Goal: Task Accomplishment & Management: Use online tool/utility

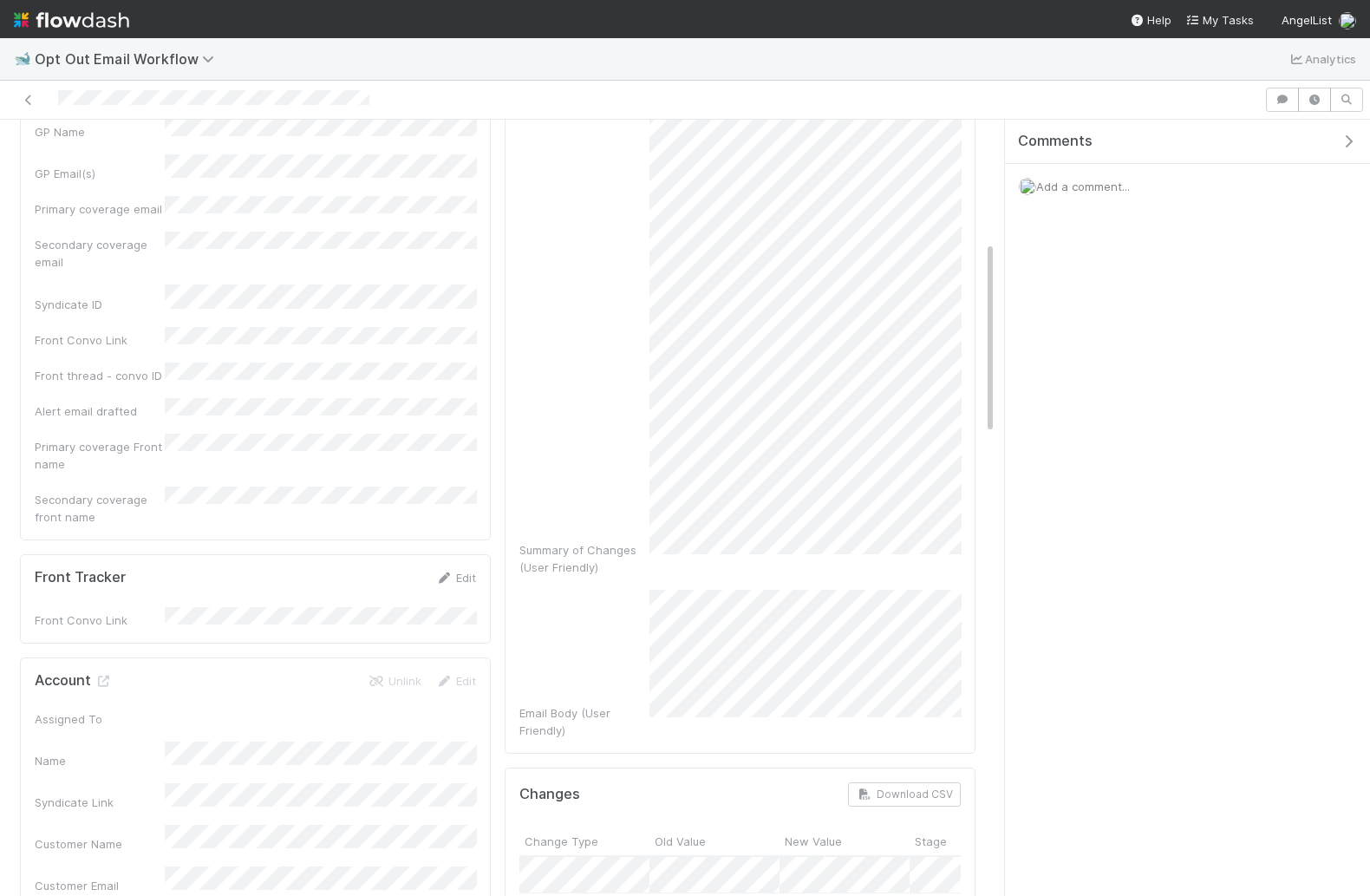
scroll to position [16, 0]
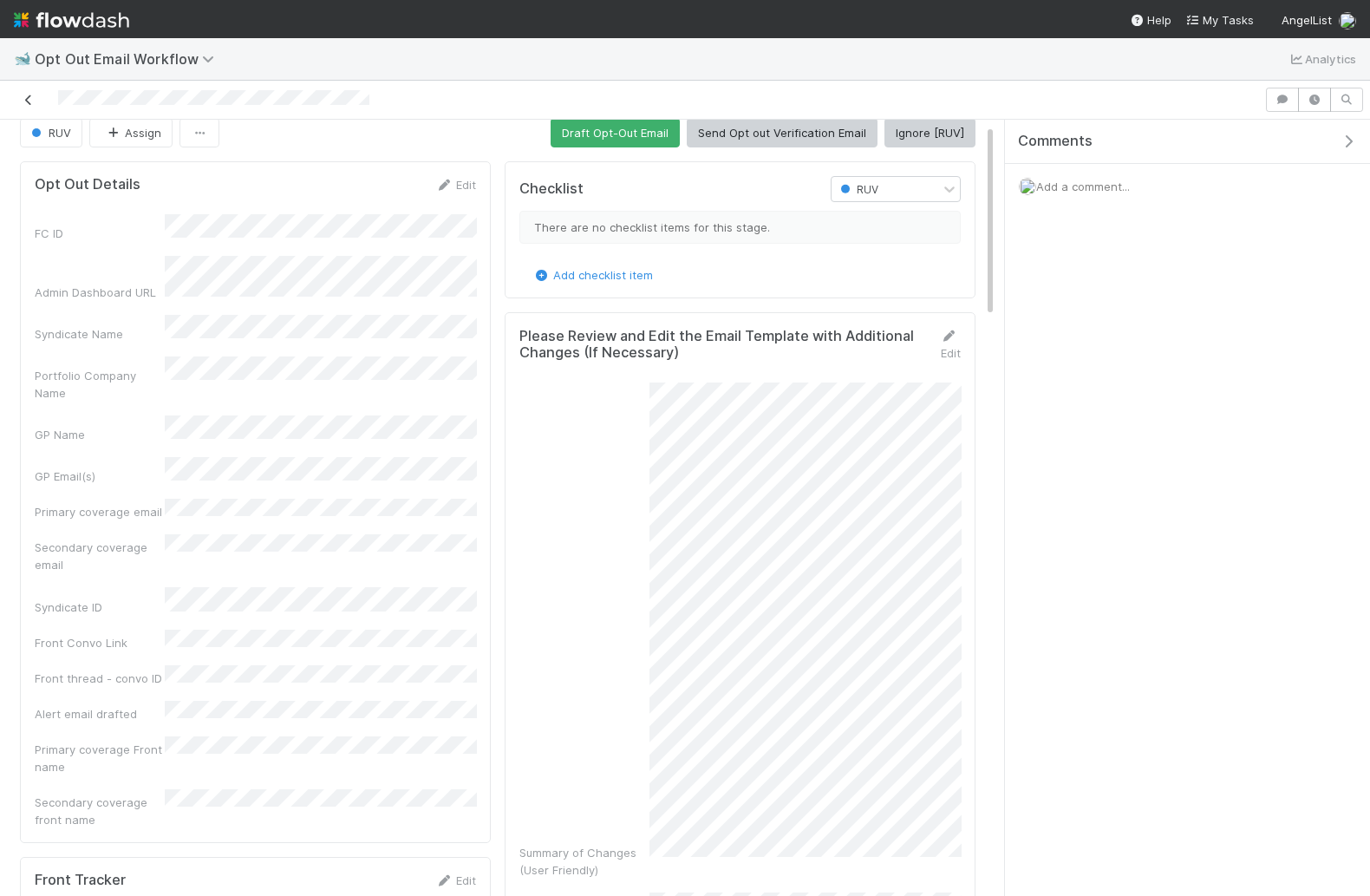
click at [28, 94] on icon at bounding box center [28, 100] width 17 height 11
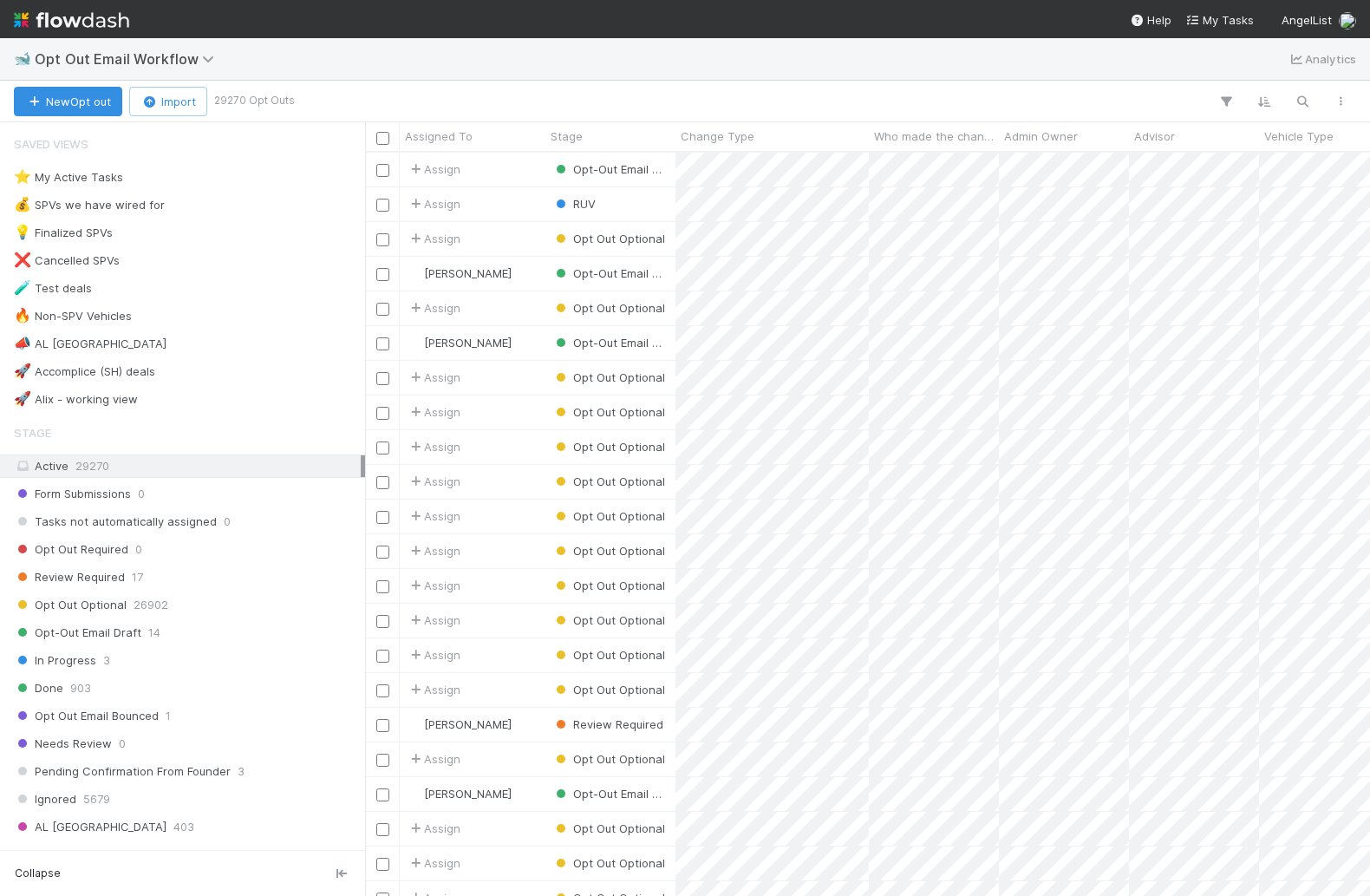
scroll to position [743, 1004]
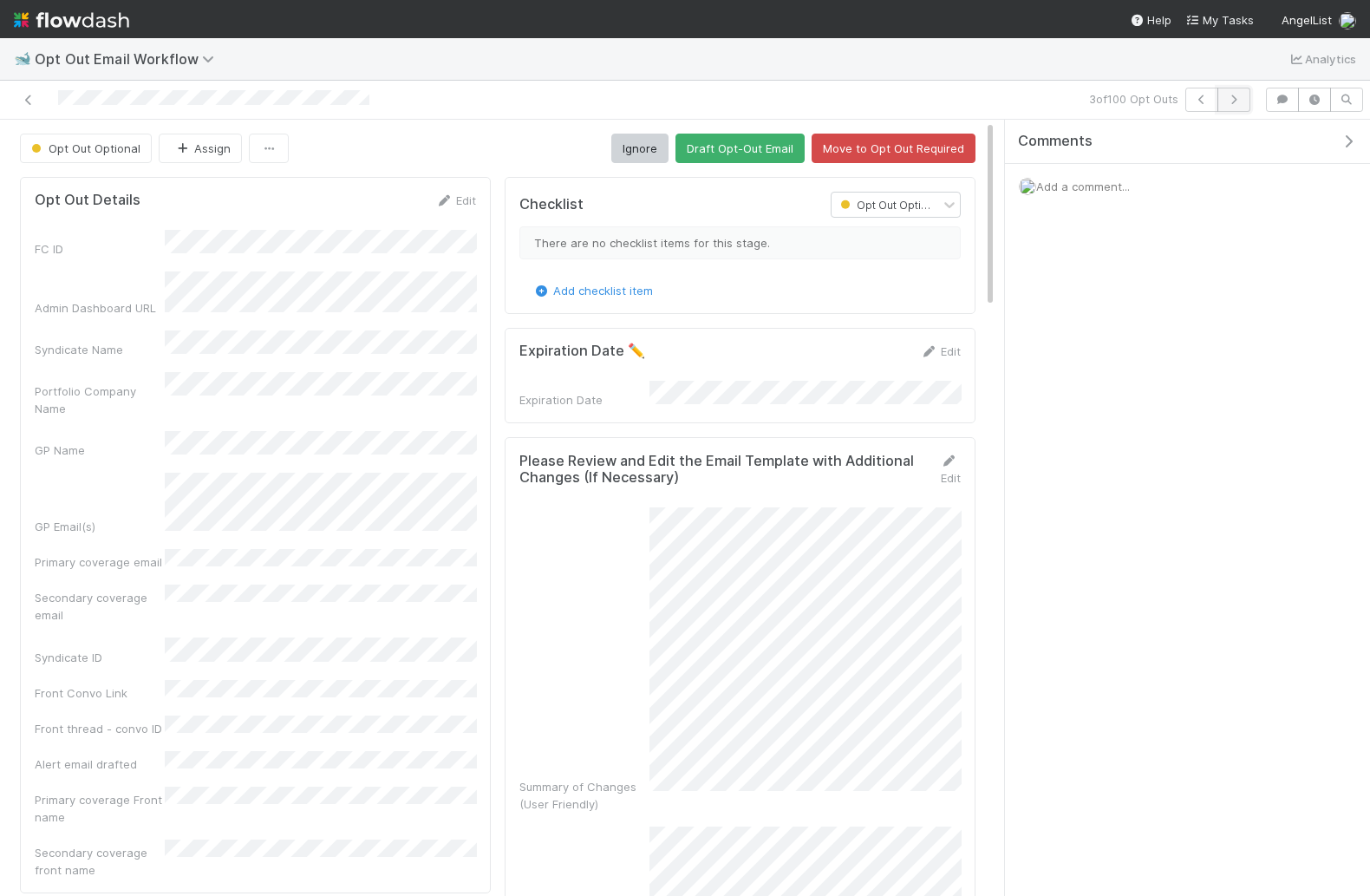
click at [1240, 98] on icon "button" at bounding box center [1234, 99] width 17 height 10
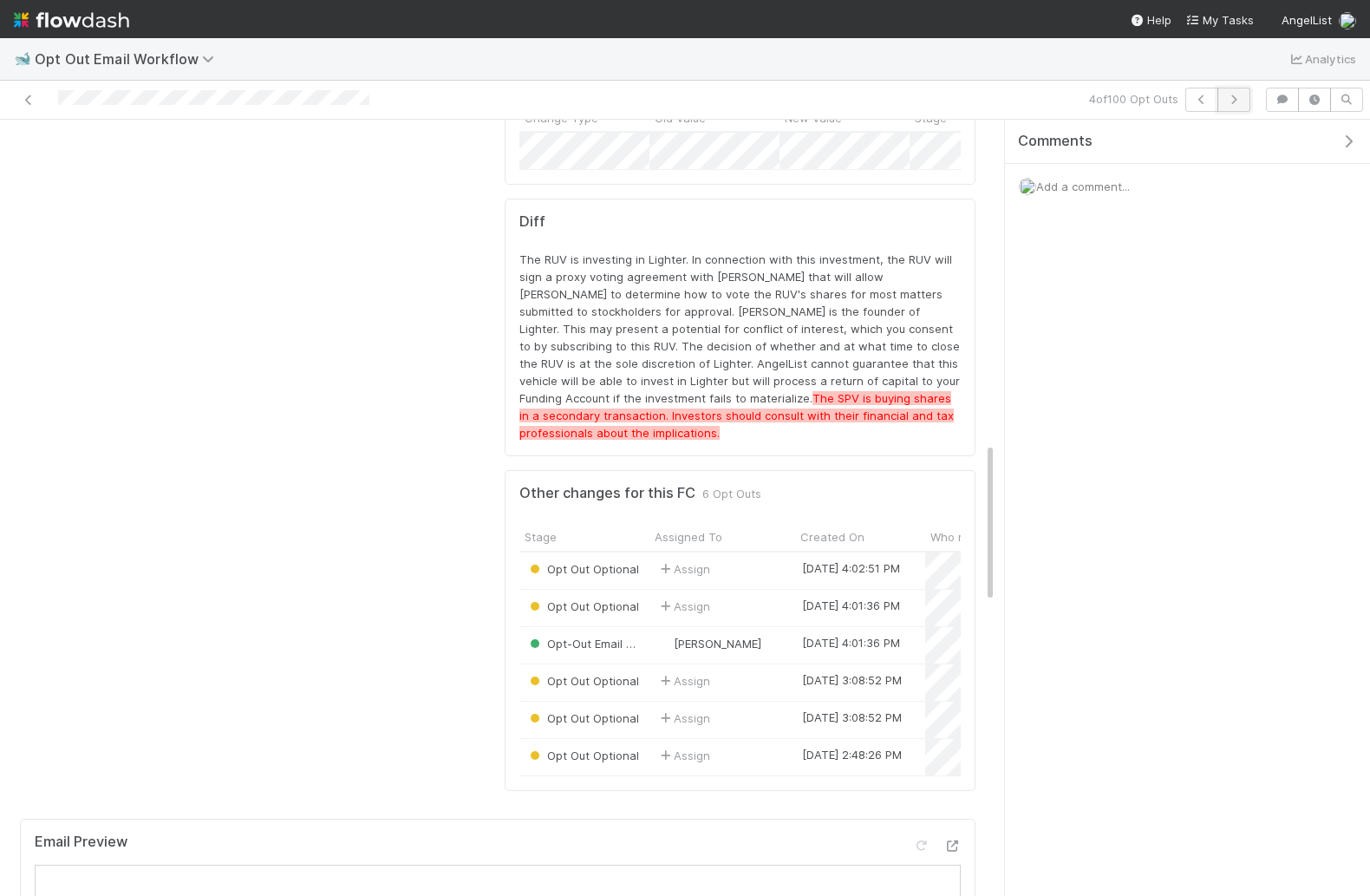
click at [1246, 101] on button "button" at bounding box center [1235, 100] width 33 height 25
